Goal: Entertainment & Leisure: Consume media (video, audio)

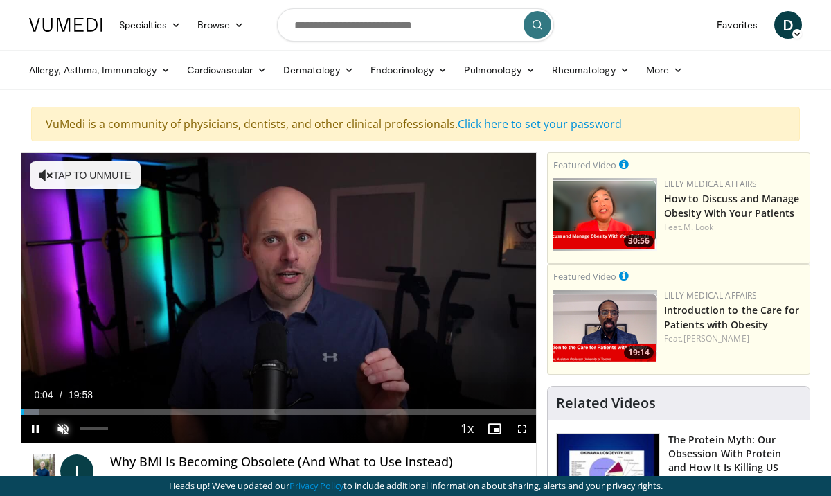
click at [69, 427] on span "Video Player" at bounding box center [63, 429] width 28 height 28
drag, startPoint x: 102, startPoint y: 432, endPoint x: 139, endPoint y: 433, distance: 37.4
click at [139, 433] on div "Current Time 0:08 / Duration 19:58 Pause Mute 100% Loaded : 4.13% 00:08 04:37 S…" at bounding box center [278, 429] width 514 height 28
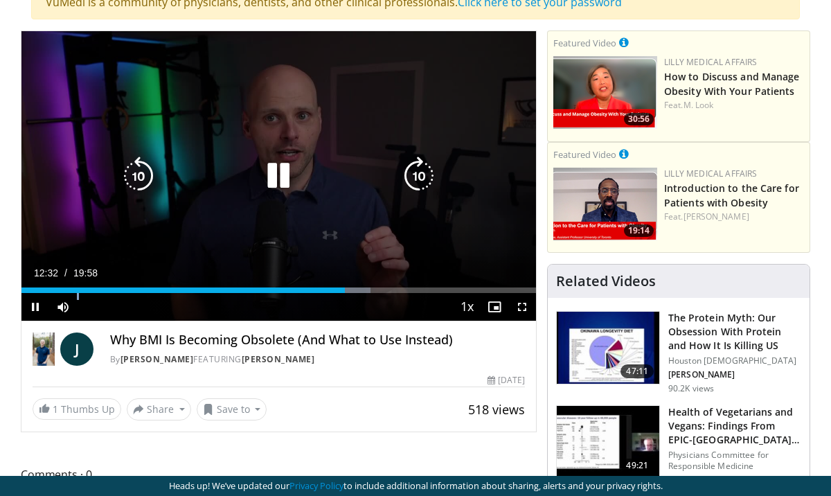
scroll to position [123, 0]
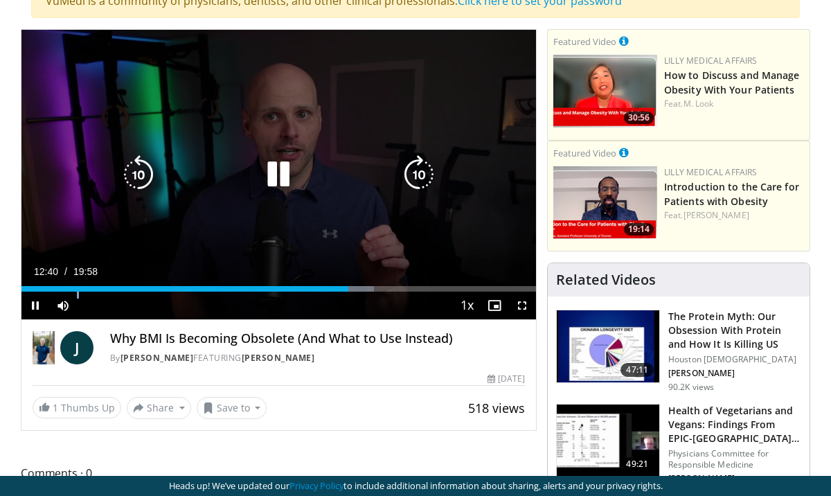
drag, startPoint x: 104, startPoint y: 309, endPoint x: 170, endPoint y: 311, distance: 65.8
click at [170, 311] on div "Current Time 12:40 / Duration 19:58 Pause Mute 100% Loaded : 68.51% 12:40 01:31…" at bounding box center [278, 305] width 514 height 28
